Goal: Task Accomplishment & Management: Manage account settings

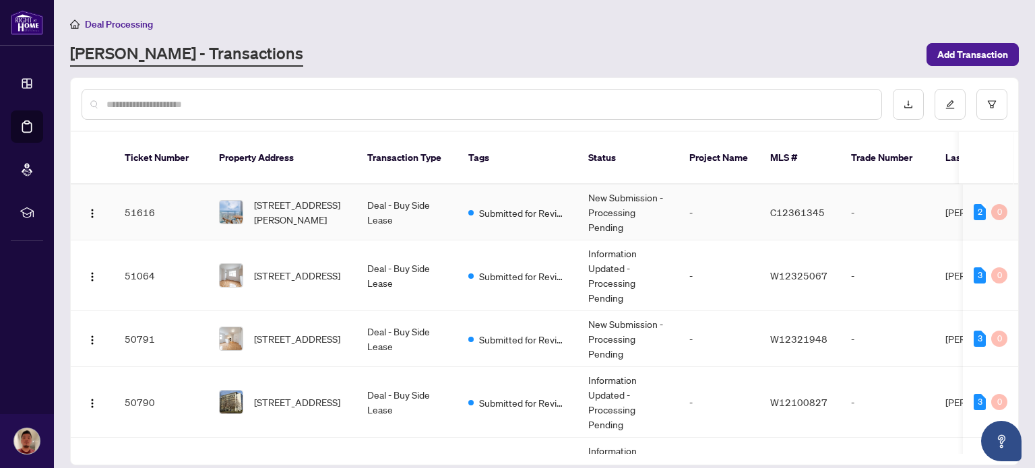
click at [313, 197] on span "[STREET_ADDRESS][PERSON_NAME]" at bounding box center [300, 212] width 92 height 30
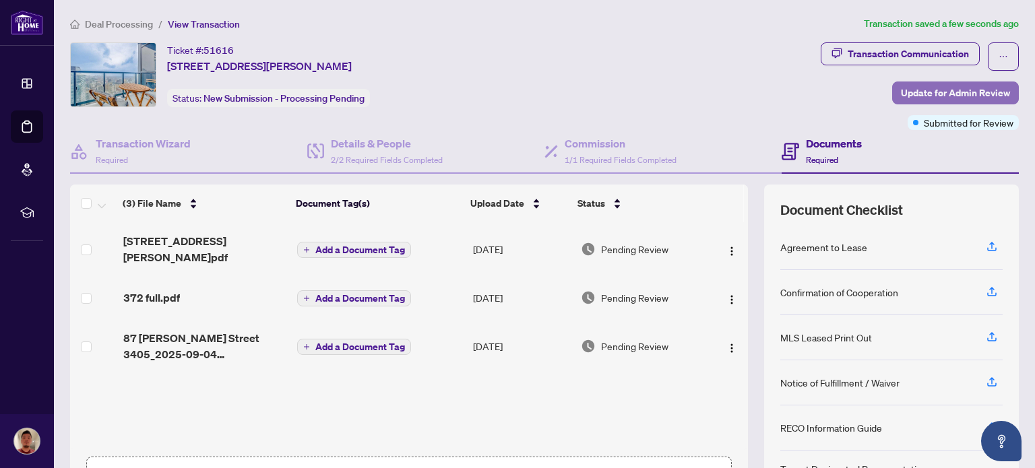
click at [901, 92] on span "Update for Admin Review" at bounding box center [955, 93] width 109 height 22
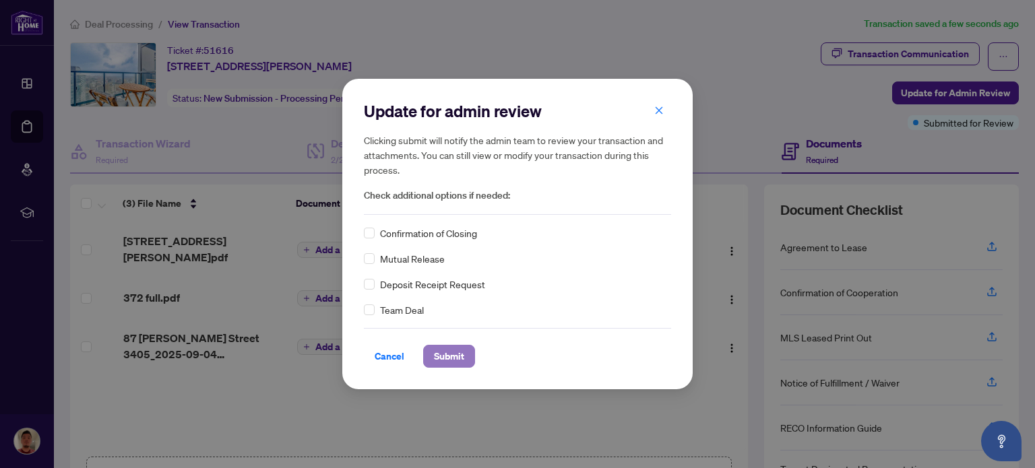
click at [438, 351] on span "Submit" at bounding box center [449, 357] width 30 height 22
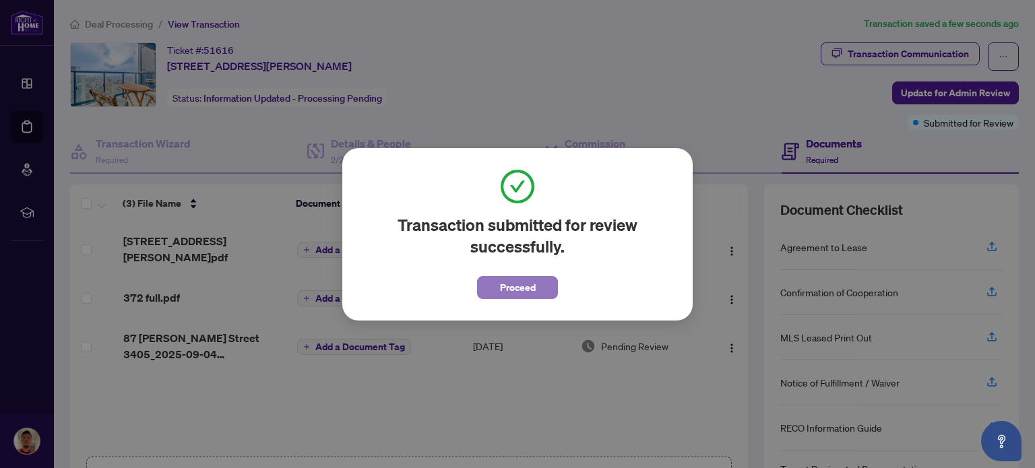
click at [537, 288] on button "Proceed" at bounding box center [517, 287] width 81 height 23
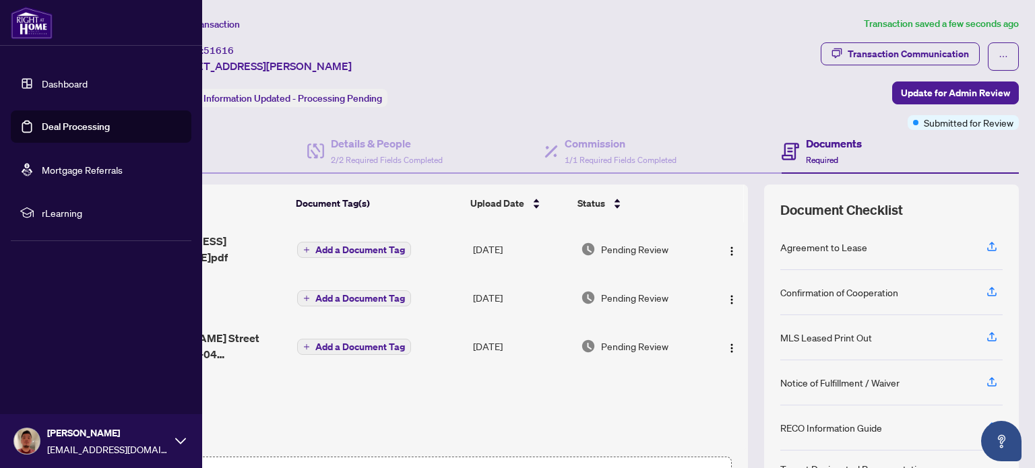
click at [42, 83] on link "Dashboard" at bounding box center [65, 83] width 46 height 12
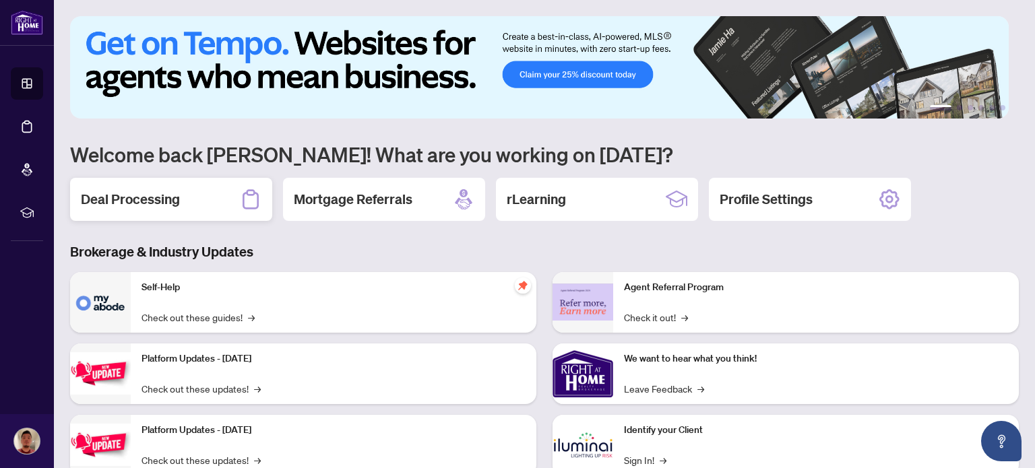
click at [224, 201] on div "Deal Processing" at bounding box center [171, 199] width 202 height 43
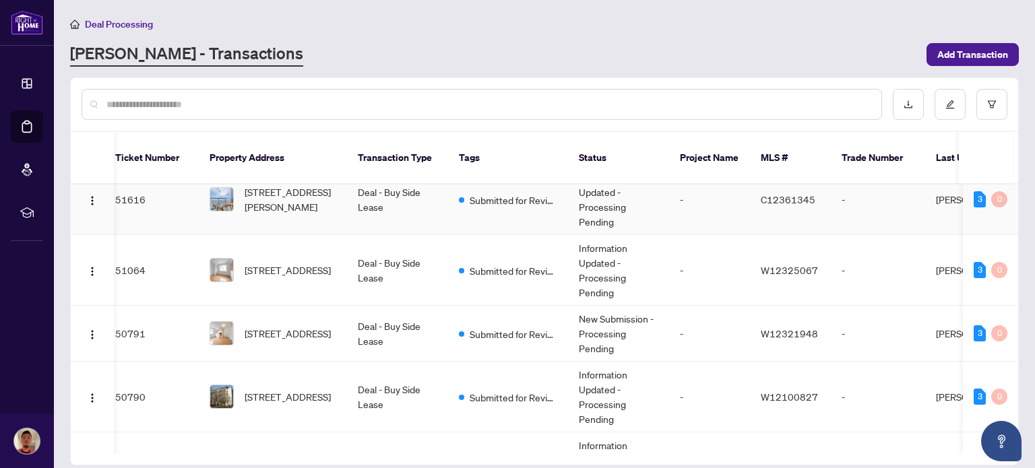
scroll to position [0, 9]
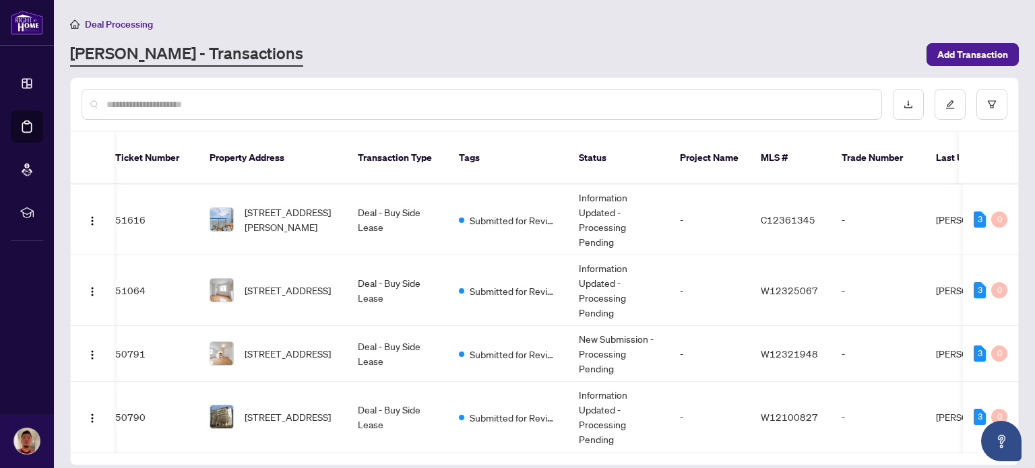
click at [588, 89] on div at bounding box center [482, 104] width 801 height 31
